Goal: Task Accomplishment & Management: Manage account settings

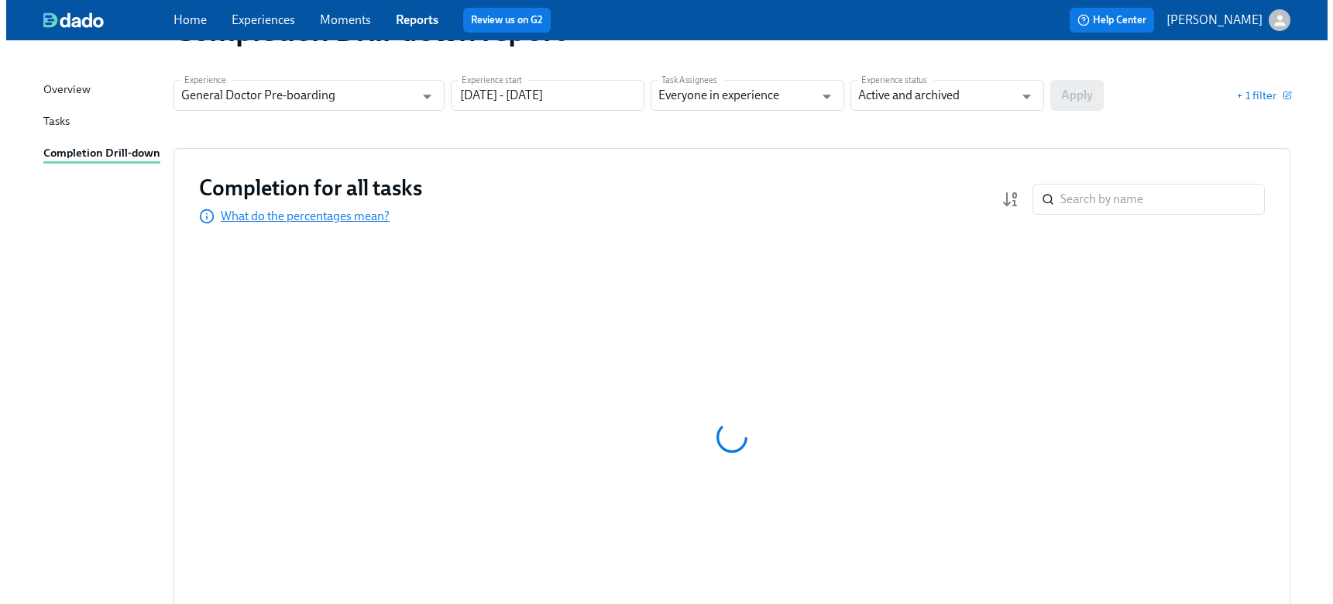
scroll to position [77, 0]
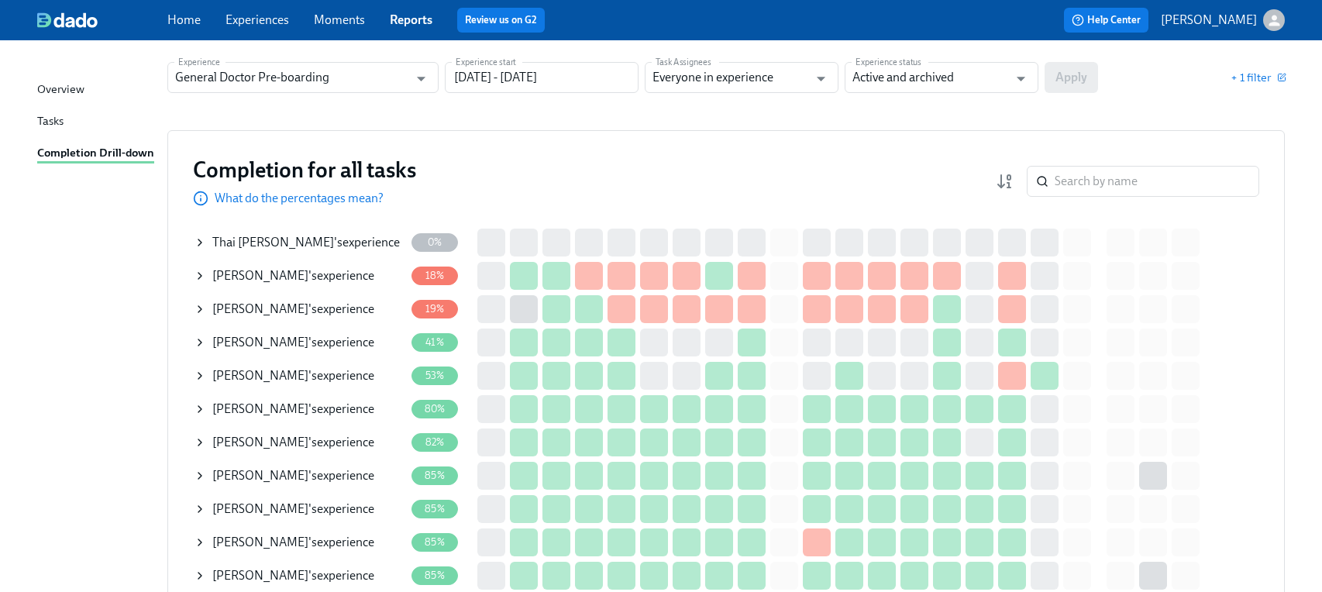
click at [258, 442] on span "[PERSON_NAME]" at bounding box center [260, 442] width 96 height 15
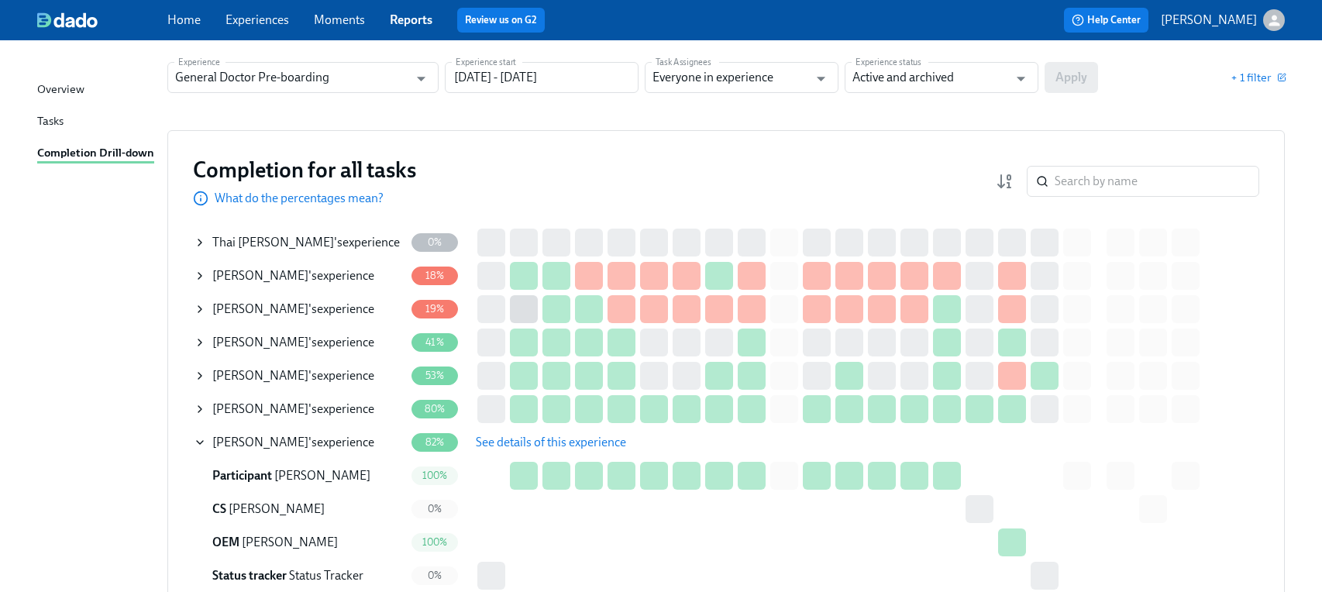
click at [542, 440] on span "See details of this experience" at bounding box center [551, 442] width 150 height 15
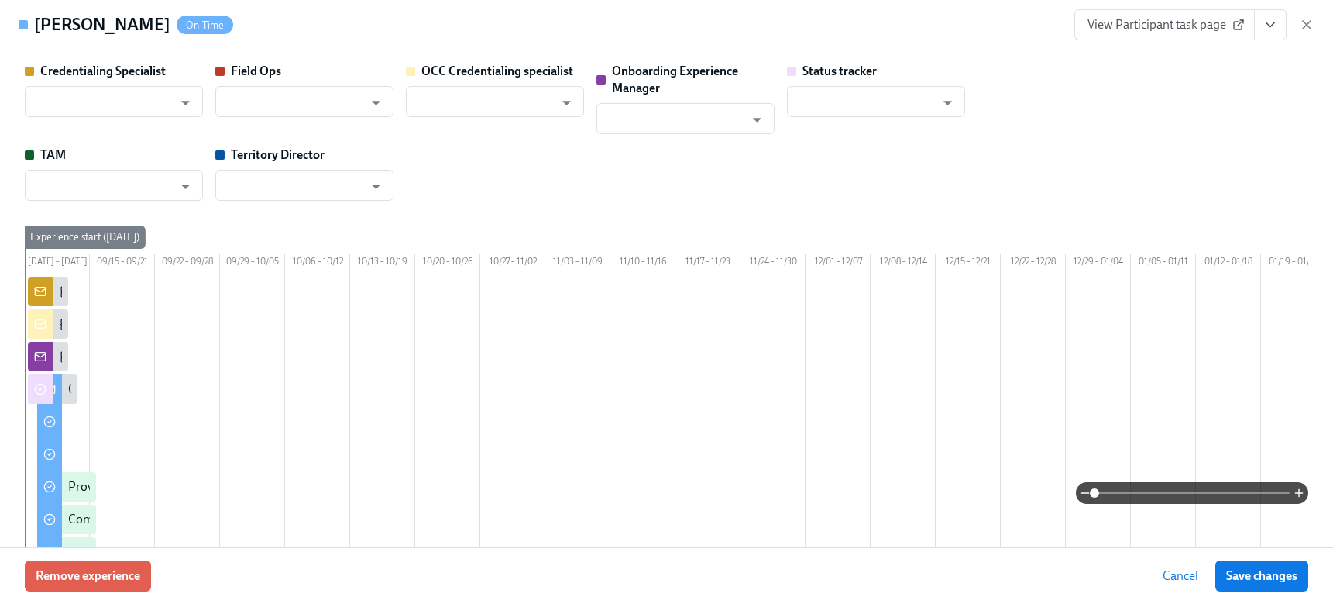
type input "[PERSON_NAME]"
type input "Status Tracker"
type input "[PERSON_NAME]"
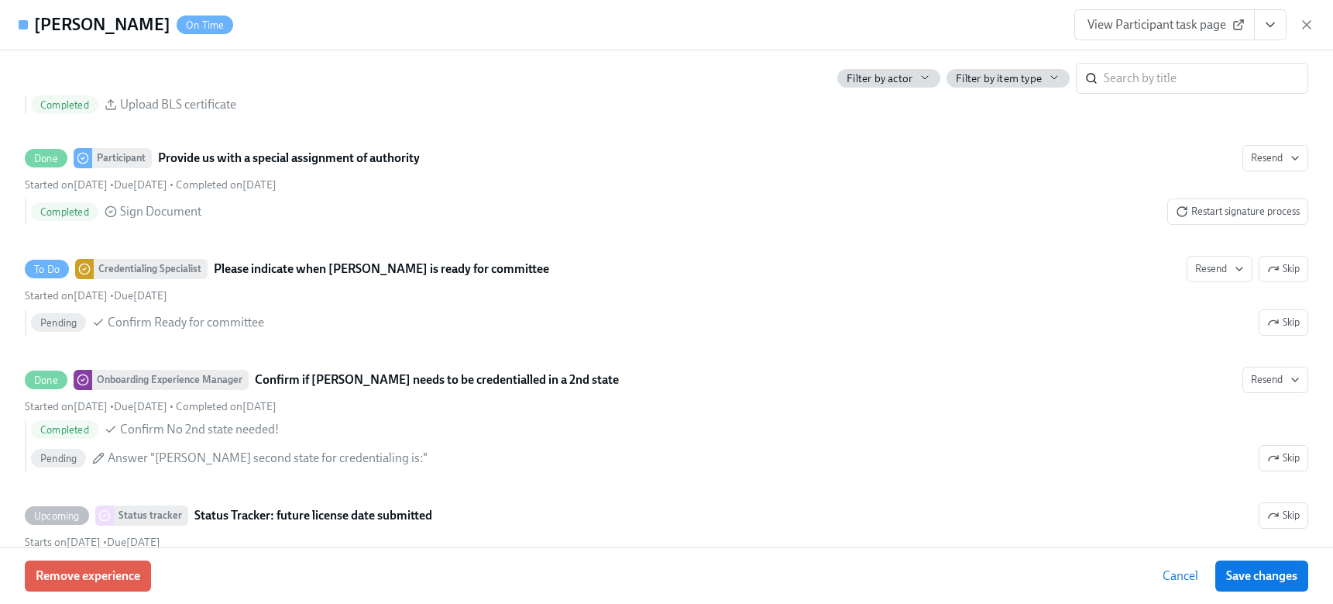
scroll to position [3642, 0]
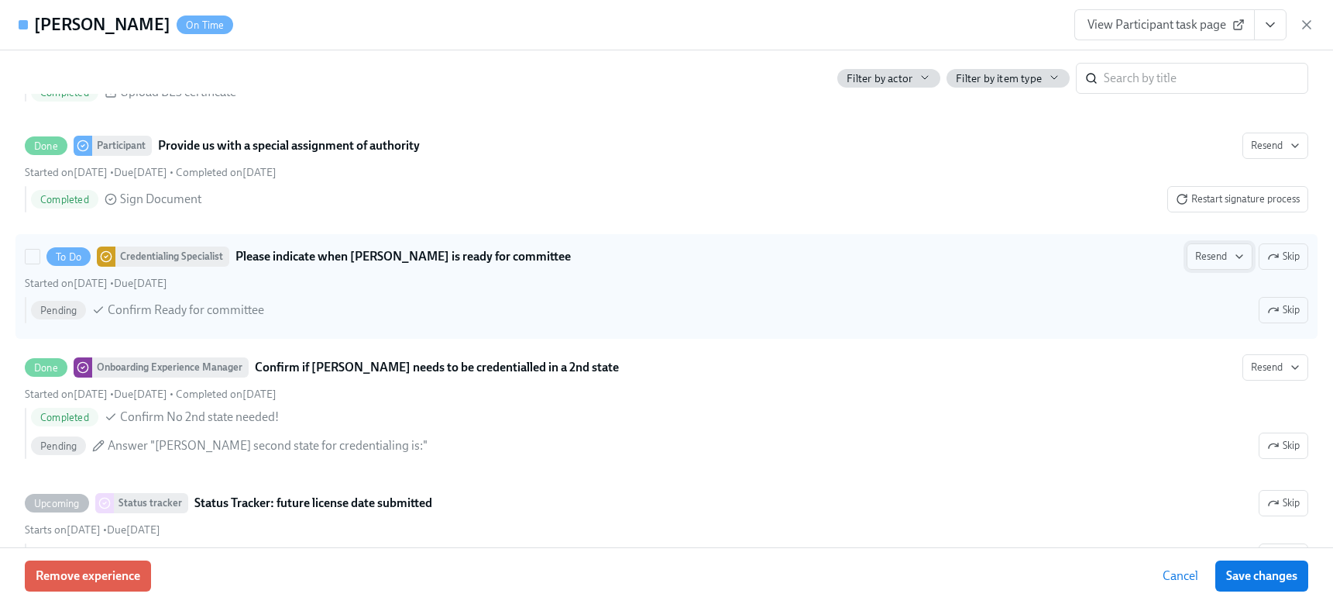
click at [1199, 264] on span "Resend" at bounding box center [1220, 256] width 49 height 15
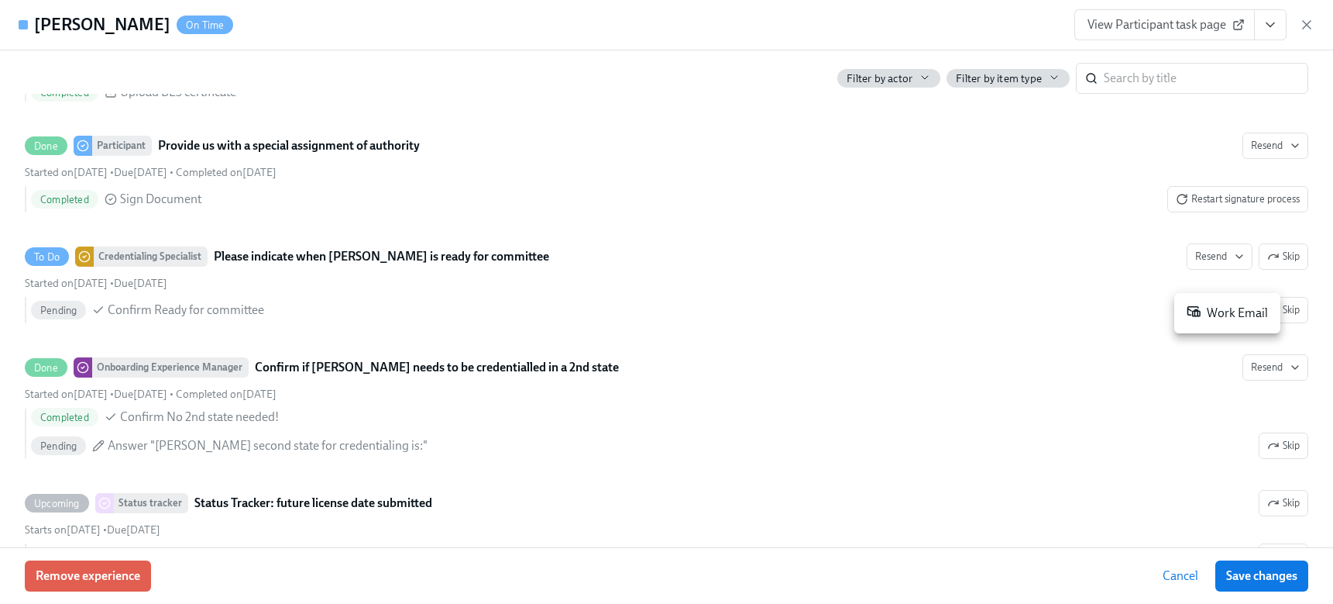
click at [1227, 311] on div "Work Email" at bounding box center [1227, 313] width 81 height 19
